Goal: Task Accomplishment & Management: Use online tool/utility

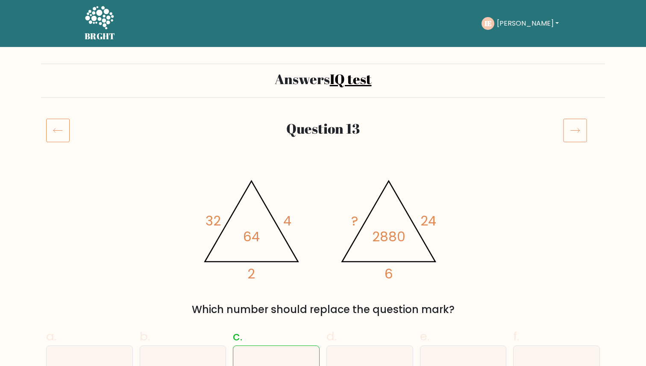
click at [567, 134] on icon at bounding box center [575, 130] width 24 height 24
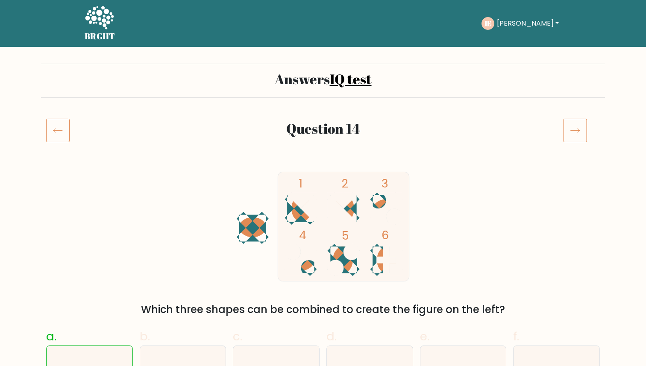
click at [568, 131] on icon at bounding box center [575, 130] width 24 height 24
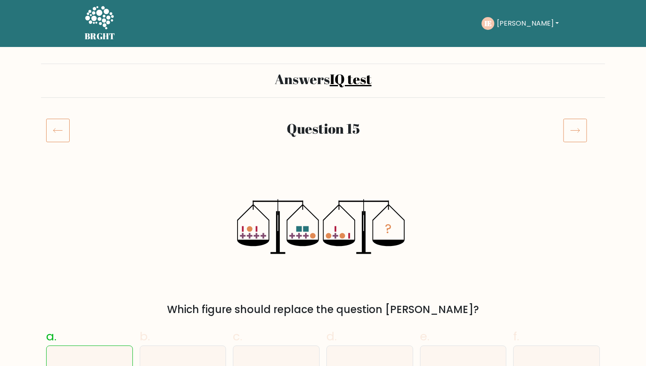
click at [581, 125] on icon at bounding box center [575, 130] width 24 height 24
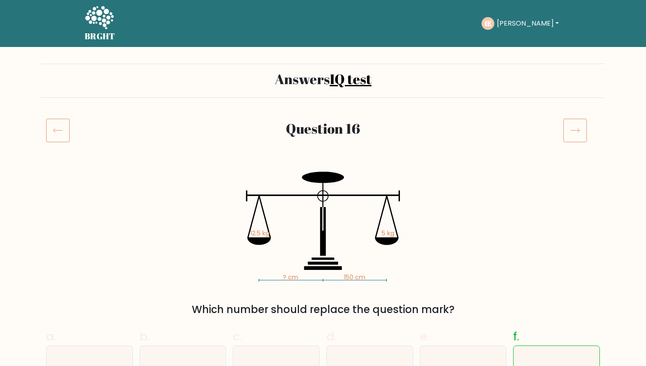
click at [569, 137] on icon at bounding box center [575, 130] width 24 height 24
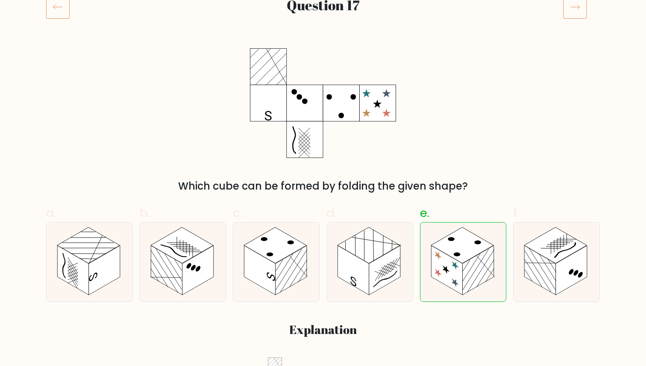
scroll to position [125, 0]
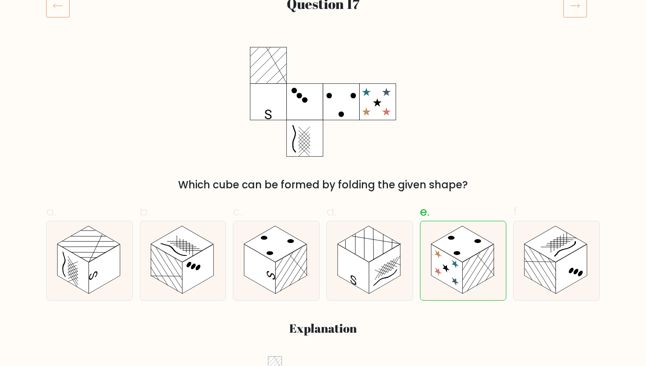
click at [568, 6] on icon at bounding box center [575, 6] width 24 height 24
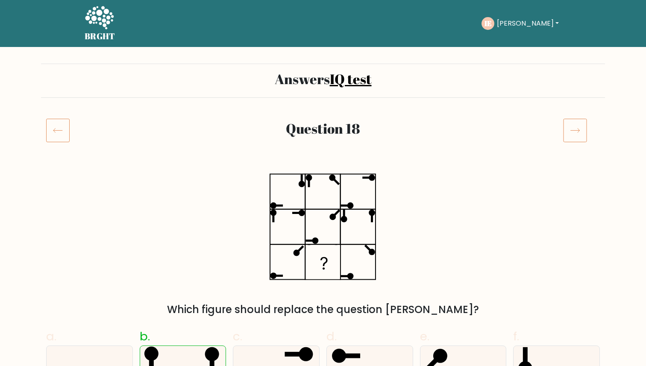
click at [574, 137] on icon at bounding box center [575, 130] width 24 height 24
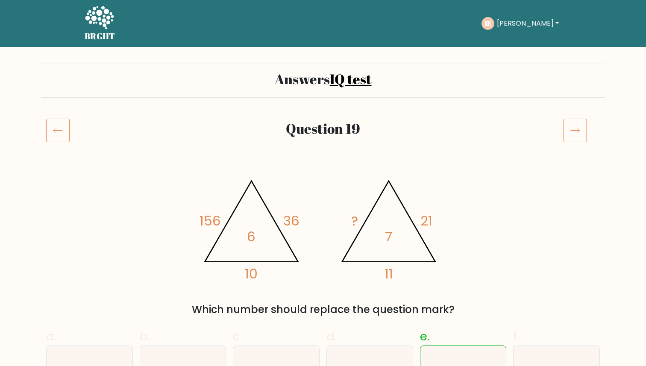
click at [577, 133] on icon at bounding box center [575, 130] width 24 height 24
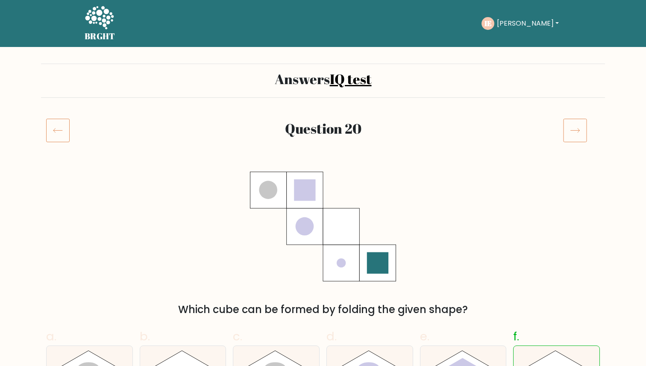
click at [569, 128] on icon at bounding box center [575, 130] width 24 height 24
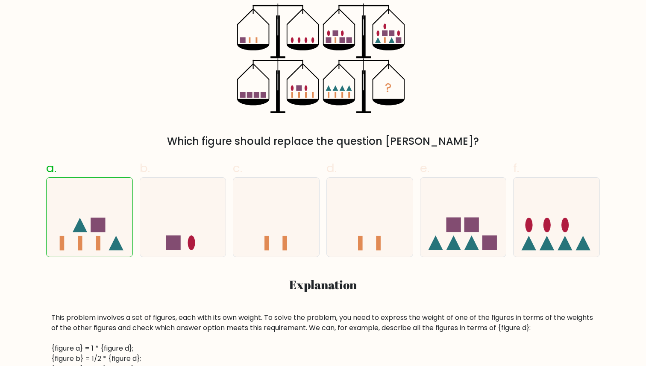
scroll to position [155, 0]
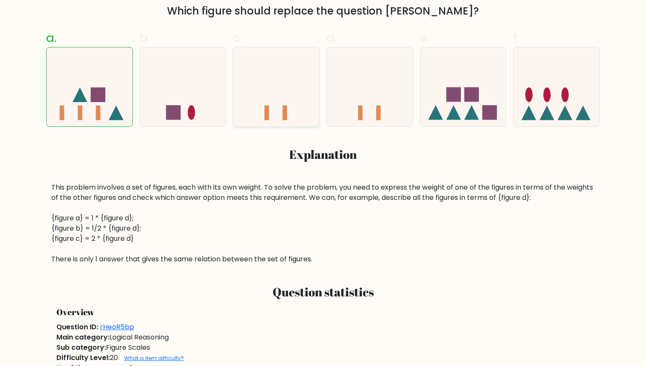
click at [290, 104] on icon at bounding box center [276, 86] width 86 height 71
radio input "true"
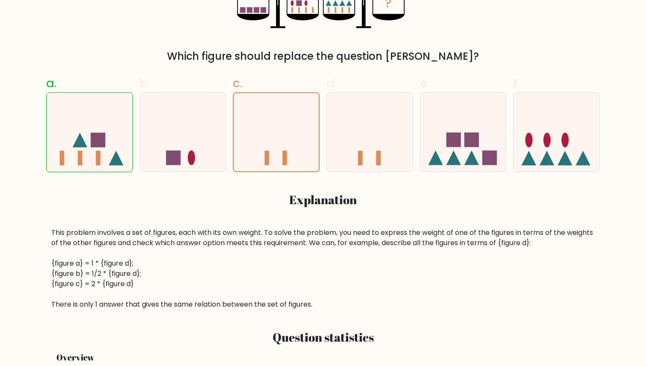
click at [98, 142] on rect at bounding box center [98, 140] width 15 height 15
radio input "true"
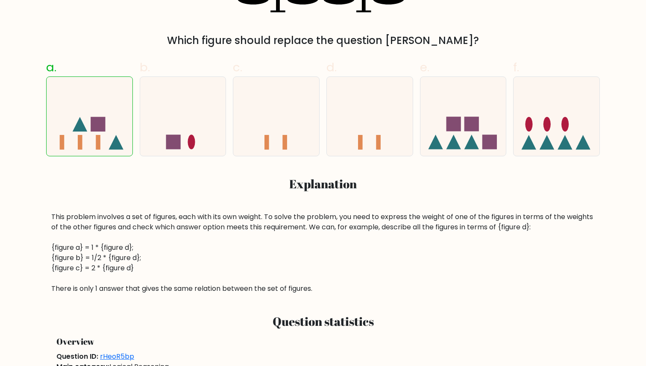
scroll to position [263, 0]
